Goal: Task Accomplishment & Management: Use online tool/utility

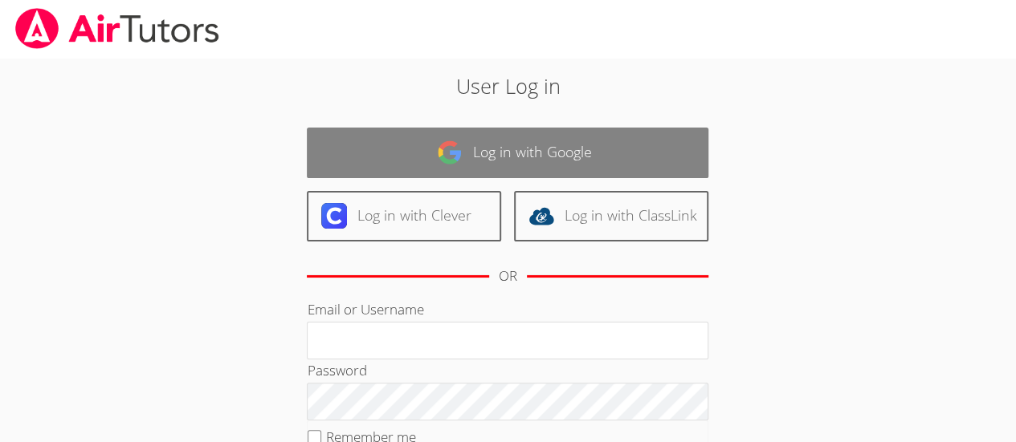
click at [490, 133] on link "Log in with Google" at bounding box center [508, 153] width 402 height 51
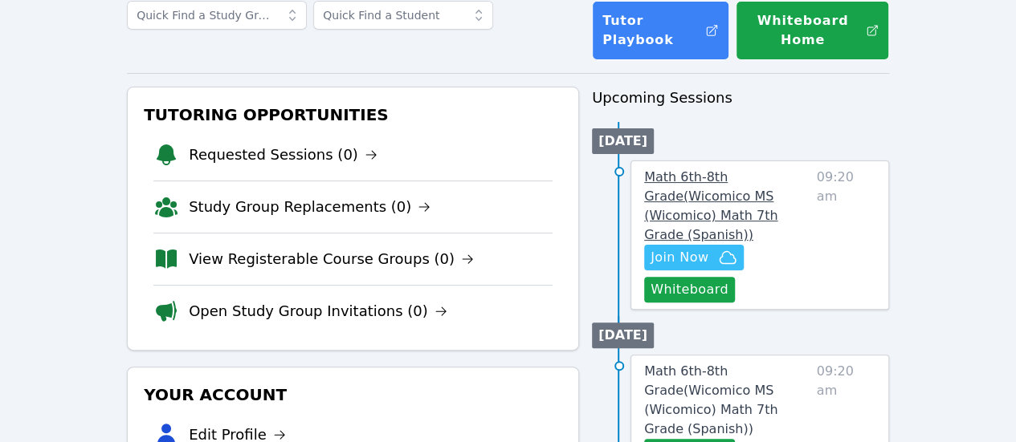
scroll to position [112, 0]
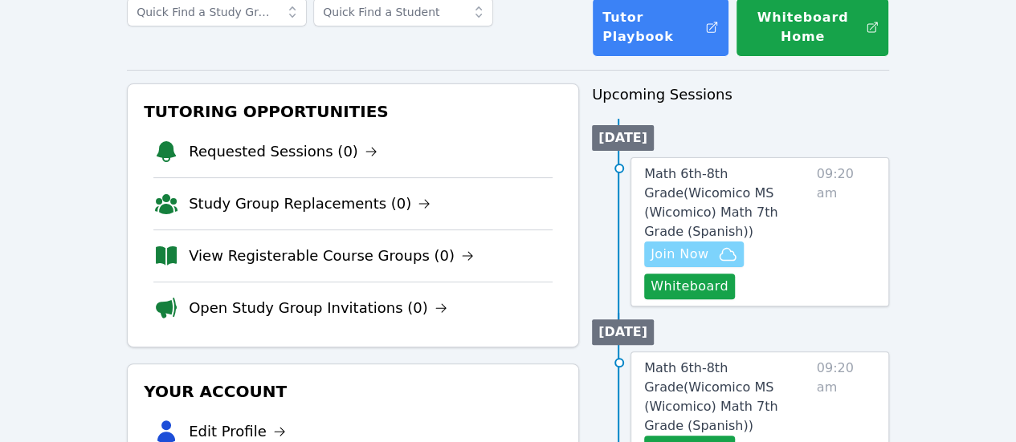
click at [708, 245] on span "Join Now" at bounding box center [679, 254] width 58 height 19
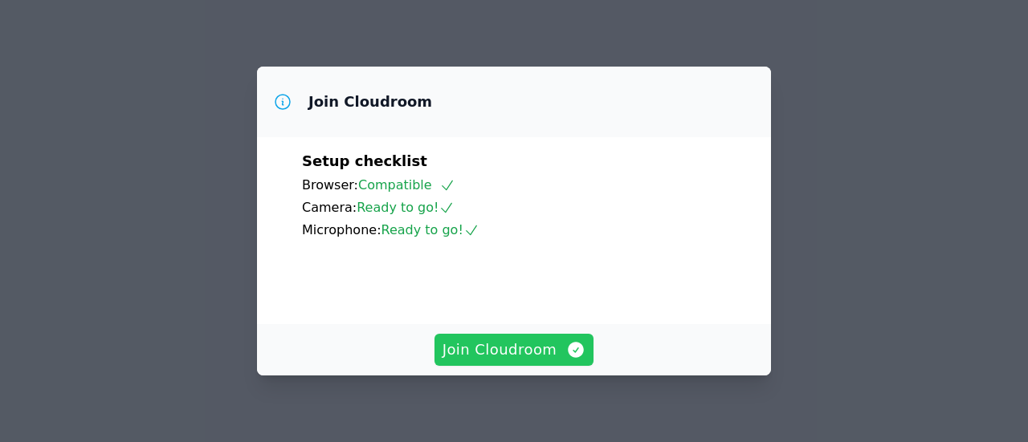
click at [503, 360] on span "Join Cloudroom" at bounding box center [514, 350] width 144 height 22
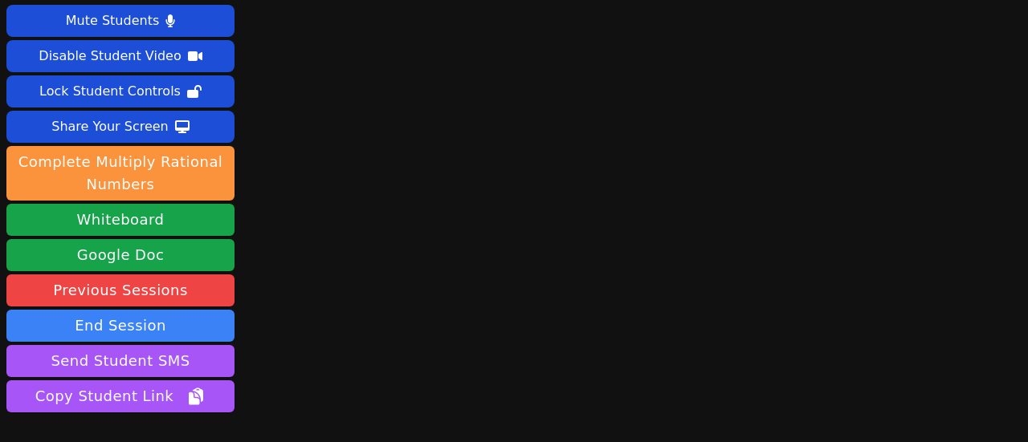
scroll to position [21, 0]
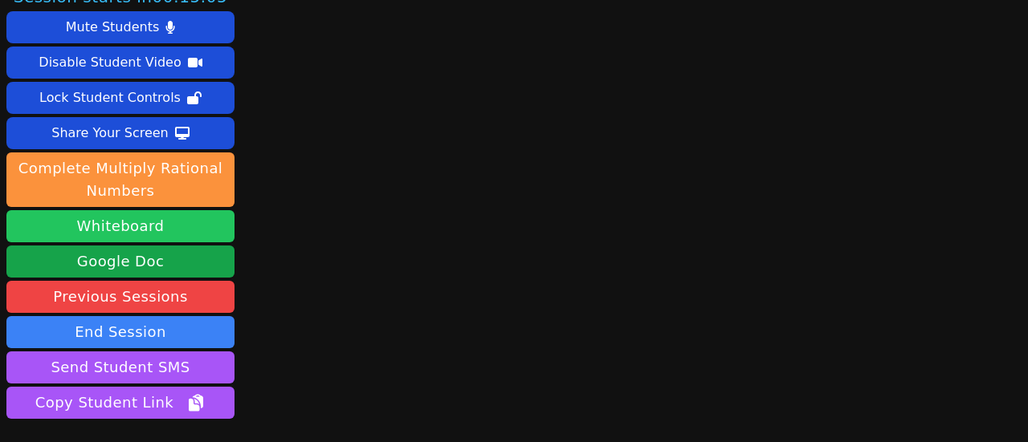
click at [183, 229] on button "Whiteboard" at bounding box center [120, 226] width 228 height 32
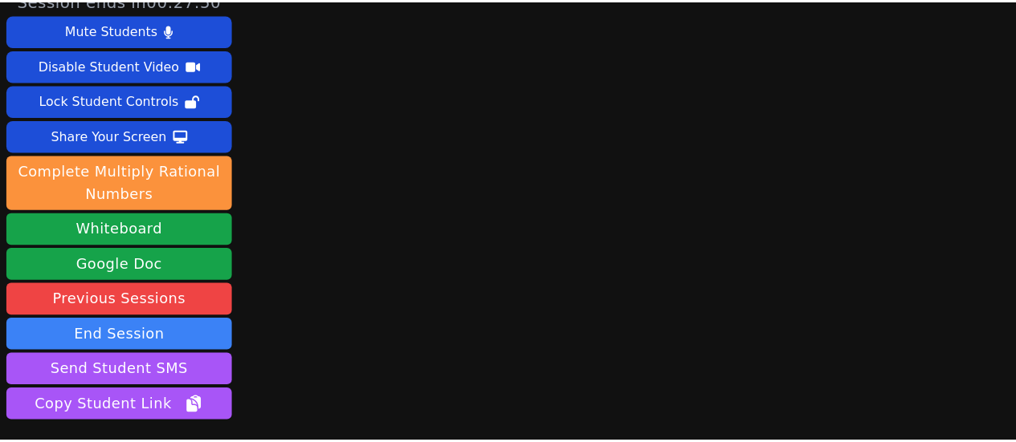
scroll to position [0, 0]
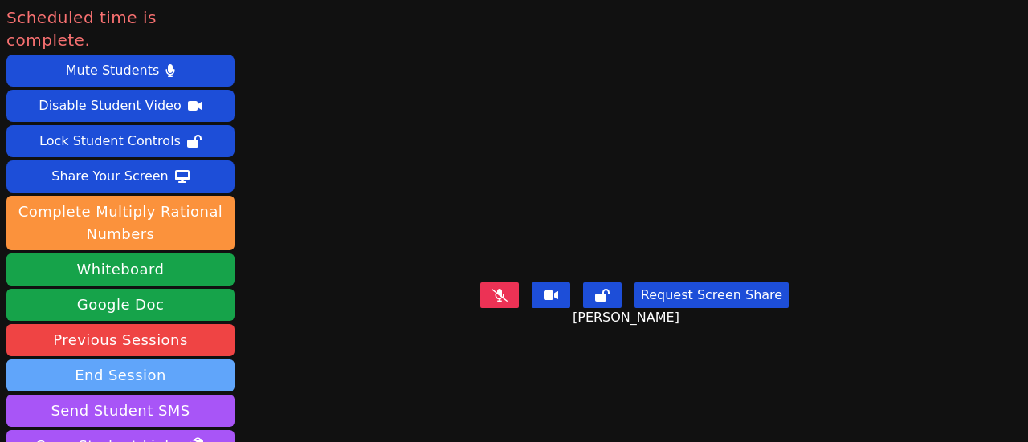
click at [175, 360] on button "End Session" at bounding box center [120, 376] width 228 height 32
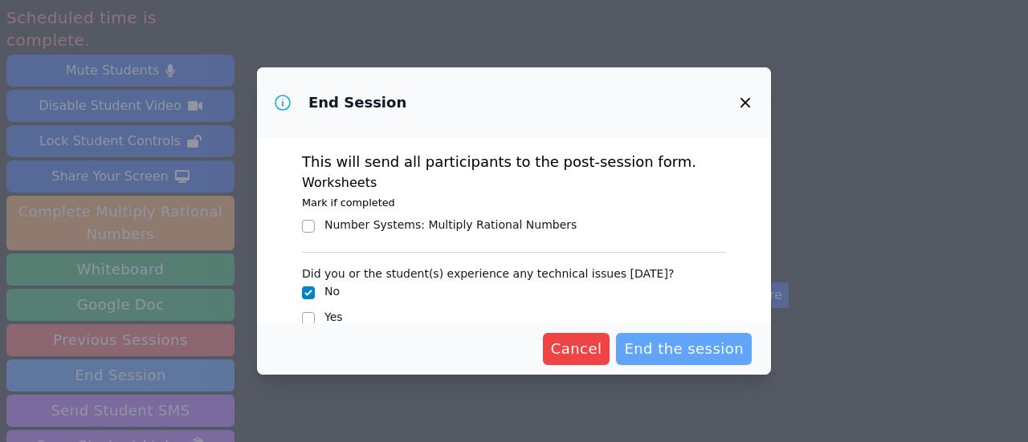
click at [707, 357] on span "End the session" at bounding box center [684, 349] width 120 height 22
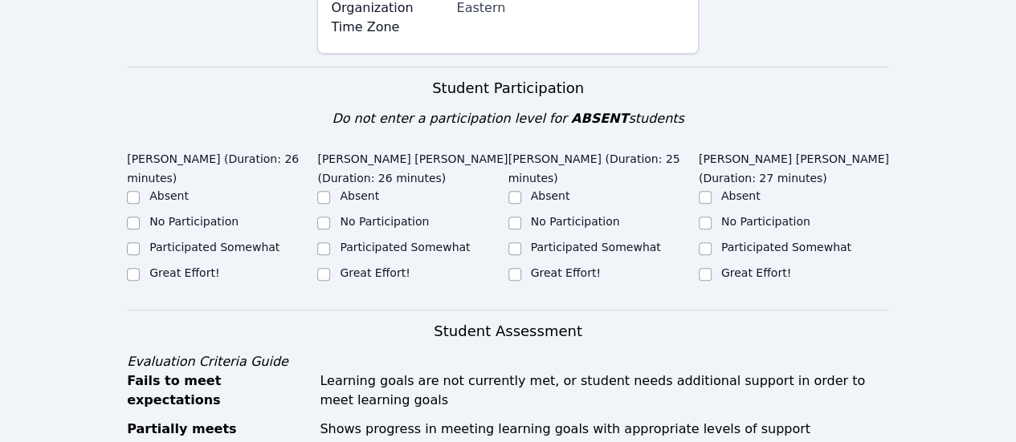
scroll to position [536, 0]
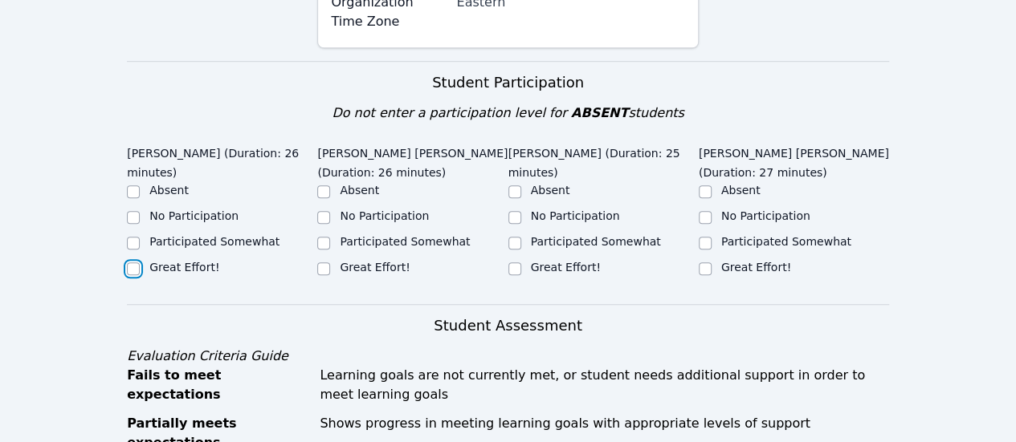
click at [130, 263] on input "Great Effort!" at bounding box center [133, 269] width 13 height 13
checkbox input "true"
click at [325, 263] on input "Great Effort!" at bounding box center [323, 269] width 13 height 13
checkbox input "true"
click at [516, 263] on input "Great Effort!" at bounding box center [514, 269] width 13 height 13
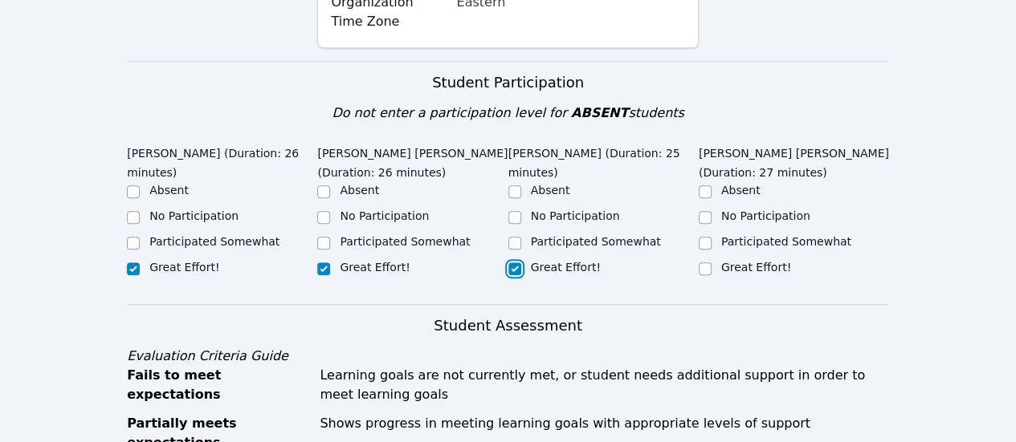
checkbox input "true"
click at [707, 263] on input "Great Effort!" at bounding box center [705, 269] width 13 height 13
checkbox input "true"
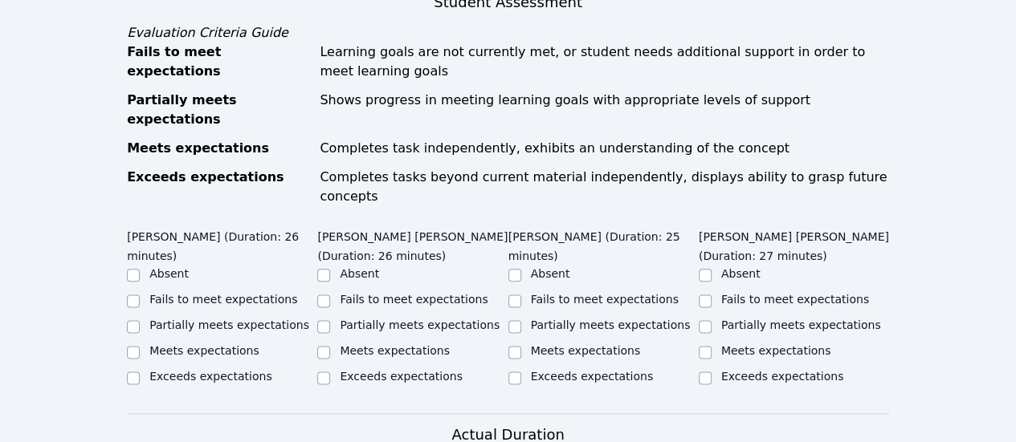
scroll to position [860, 0]
click at [132, 371] on input "Exceeds expectations" at bounding box center [133, 377] width 13 height 13
checkbox input "true"
click at [321, 371] on input "Exceeds expectations" at bounding box center [323, 377] width 13 height 13
checkbox input "true"
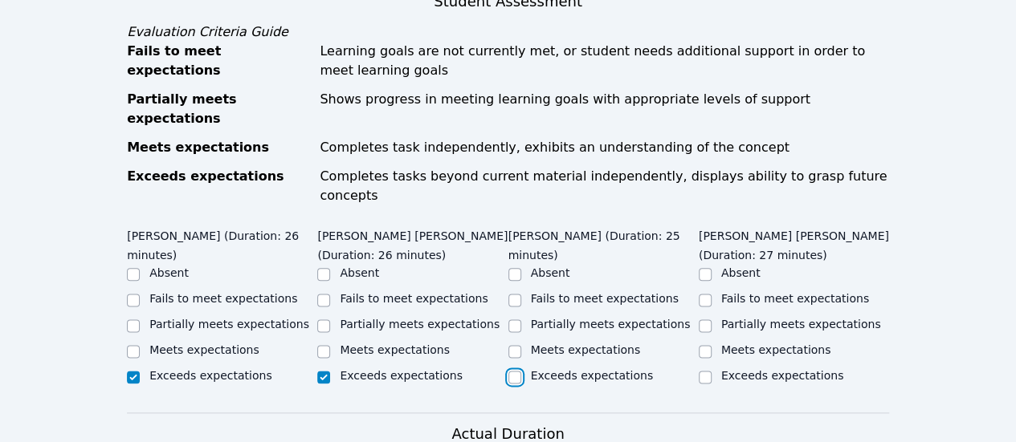
click at [513, 371] on input "Exceeds expectations" at bounding box center [514, 377] width 13 height 13
checkbox input "true"
click at [711, 371] on input "Exceeds expectations" at bounding box center [705, 377] width 13 height 13
checkbox input "true"
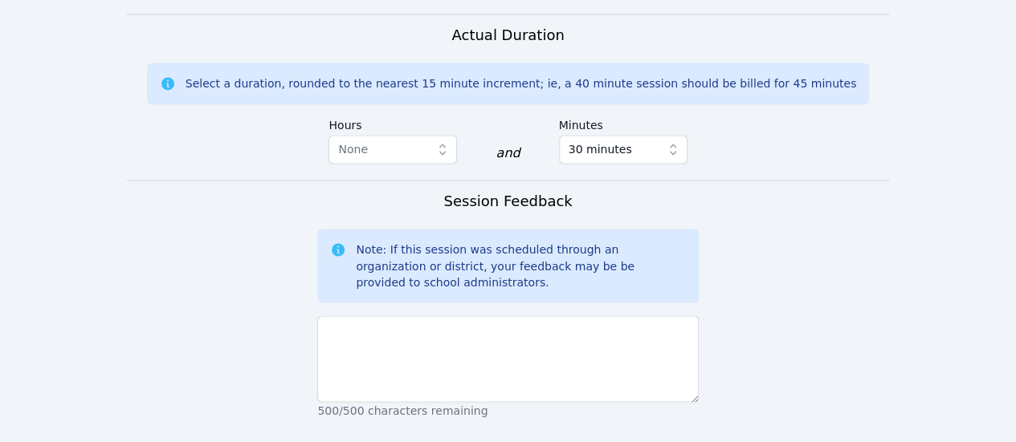
scroll to position [1260, 0]
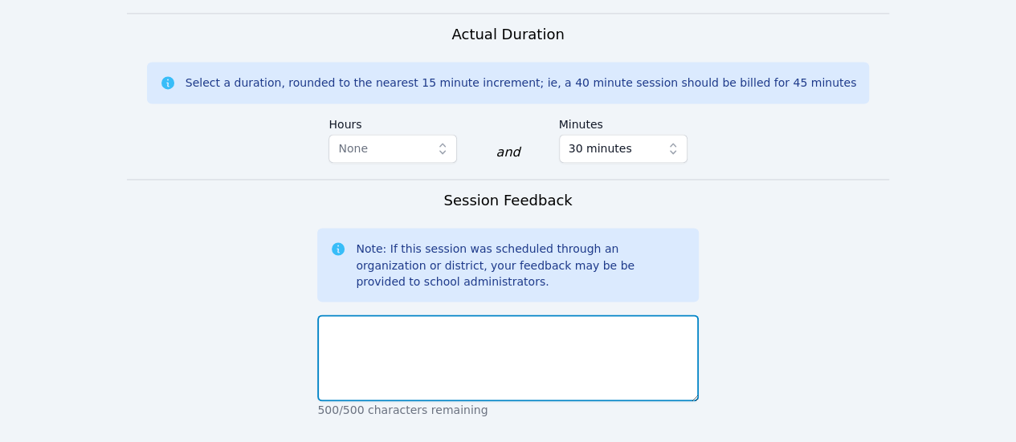
click at [377, 315] on textarea at bounding box center [507, 358] width 381 height 87
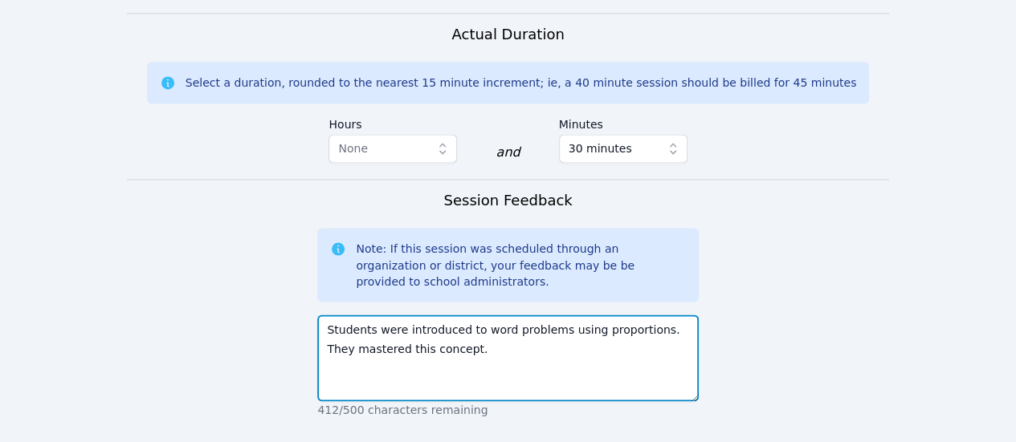
scroll to position [1474, 0]
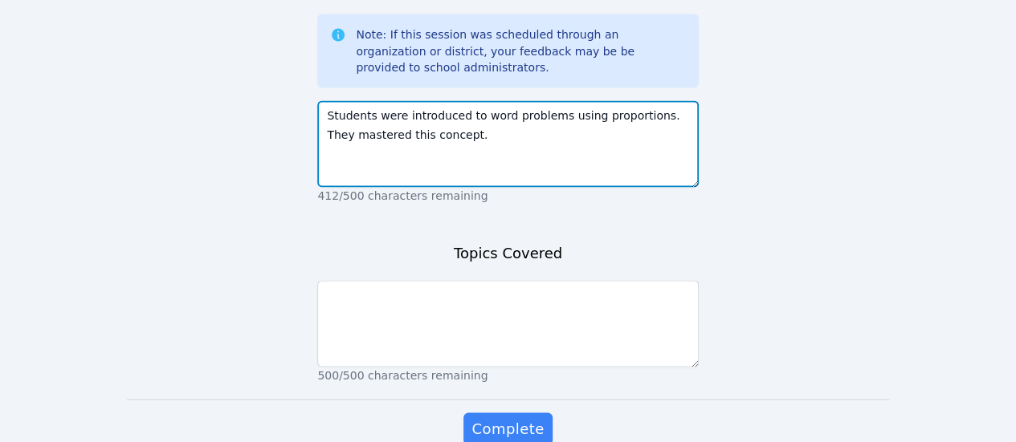
type textarea "Students were introduced to word problems using proportions. They mastered this…"
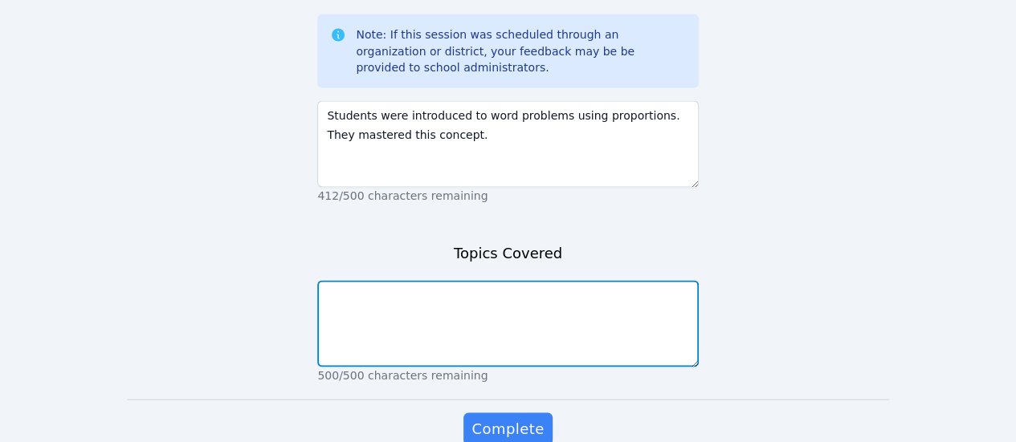
click at [419, 280] on textarea at bounding box center [507, 323] width 381 height 87
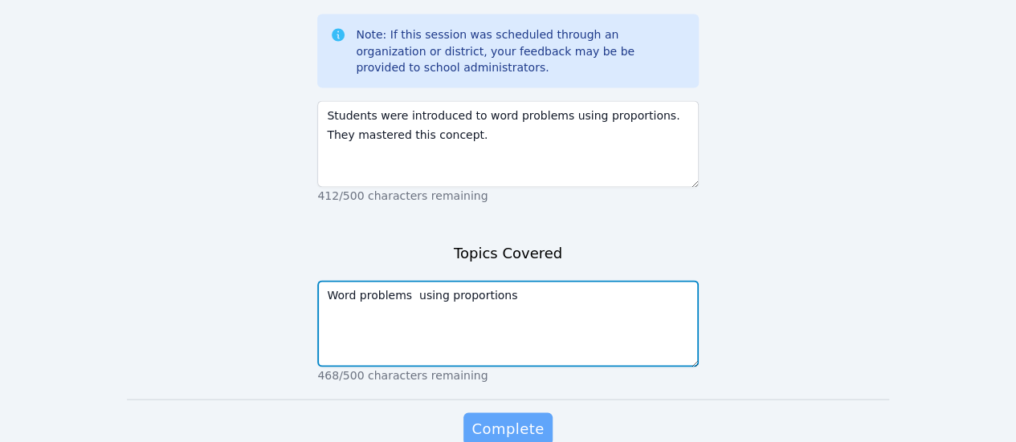
type textarea "Word problems using proportions"
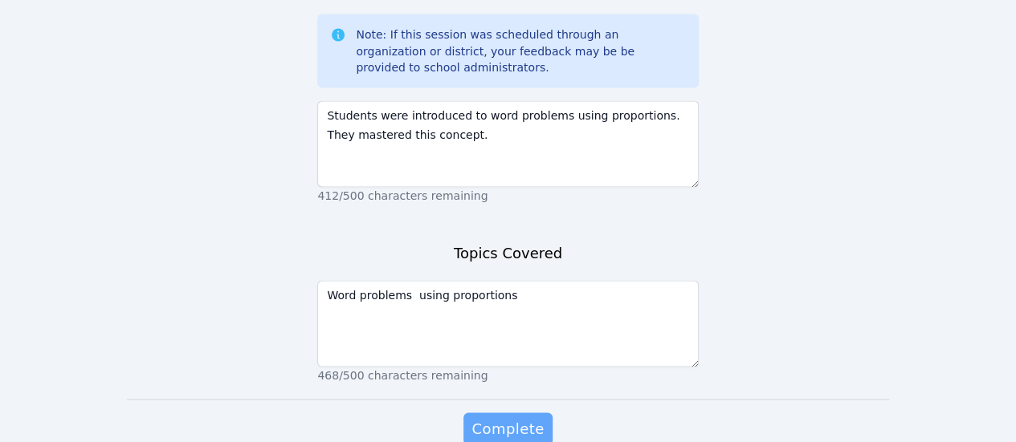
click at [524, 418] on span "Complete" at bounding box center [507, 429] width 72 height 22
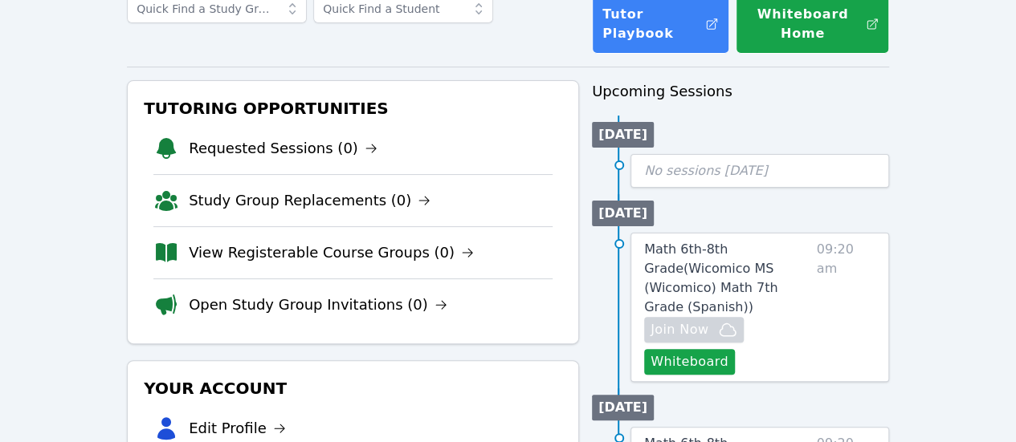
scroll to position [116, 0]
